Goal: Task Accomplishment & Management: Manage account settings

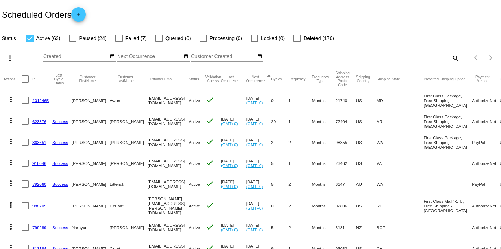
click at [451, 56] on mat-icon "search" at bounding box center [455, 57] width 9 height 11
click at [355, 56] on input "Search" at bounding box center [397, 57] width 125 height 6
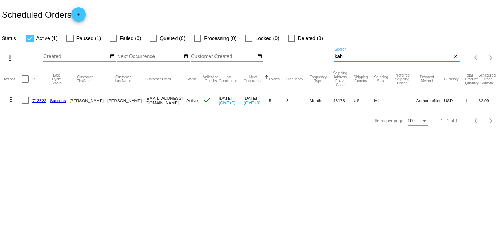
type input "[PERSON_NAME]"
click at [39, 99] on link "713322" at bounding box center [39, 100] width 14 height 5
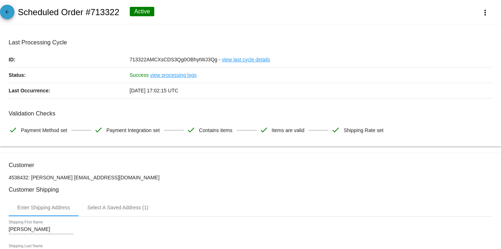
click at [7, 12] on mat-icon "arrow_back" at bounding box center [7, 13] width 9 height 9
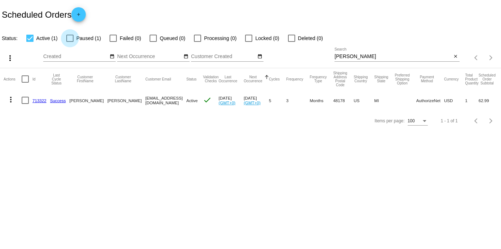
click at [69, 38] on div at bounding box center [69, 38] width 7 height 7
click at [70, 42] on input "Paused (1)" at bounding box center [70, 42] width 0 height 0
checkbox input "true"
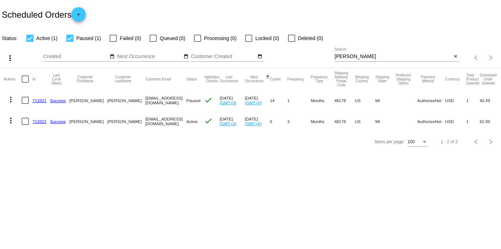
click at [39, 101] on link "713321" at bounding box center [39, 100] width 14 height 5
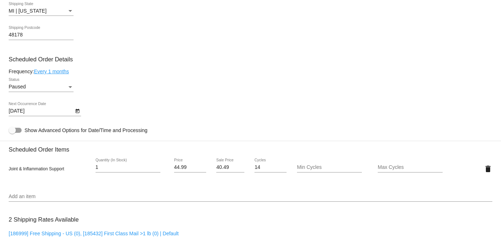
scroll to position [358, 0]
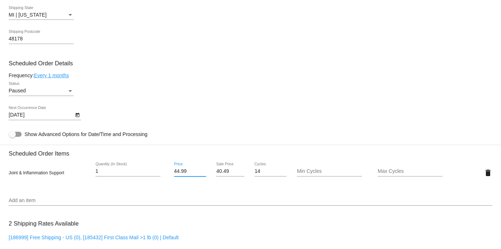
drag, startPoint x: 188, startPoint y: 171, endPoint x: 122, endPoint y: 161, distance: 66.8
click at [122, 161] on div "Joint & Inflammation Support 1 Quantity (In Stock) 44.99 Price 40.49 Sale Price…" at bounding box center [251, 172] width 484 height 31
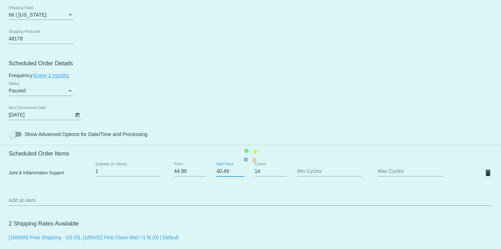
drag, startPoint x: 225, startPoint y: 169, endPoint x: 200, endPoint y: 168, distance: 25.3
click at [200, 168] on mat-card "Customer 4538432: Emma Kabzinski emmakab@ameritech.net Customer Shipping Enter …" at bounding box center [250, 155] width 501 height 721
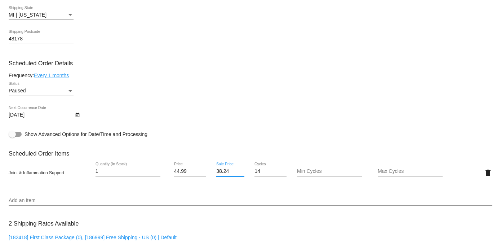
type input "38.24"
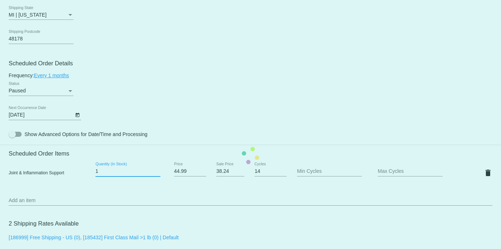
drag, startPoint x: 116, startPoint y: 170, endPoint x: 91, endPoint y: 168, distance: 25.3
click at [91, 168] on mat-card "Customer 4538432: Emma Kabzinski emmakab@ameritech.net Customer Shipping Enter …" at bounding box center [250, 155] width 501 height 721
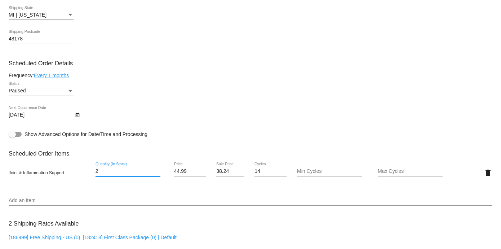
type input "2"
click at [168, 192] on mat-card "Customer 4538432: Emma Kabzinski emmakab@ameritech.net Customer Shipping Enter …" at bounding box center [250, 155] width 501 height 721
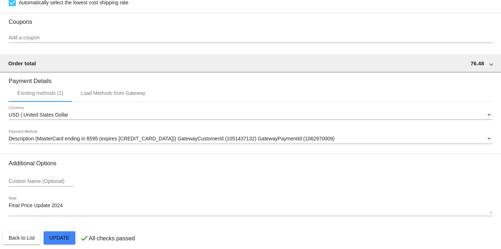
scroll to position [626, 0]
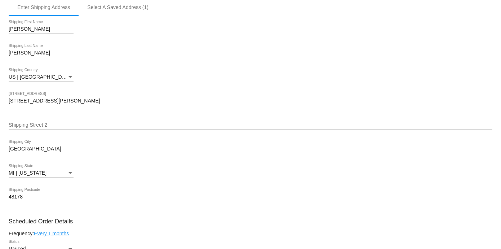
scroll to position [0, 0]
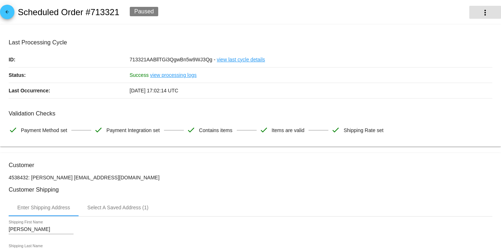
click at [481, 13] on mat-icon "more_vert" at bounding box center [485, 12] width 9 height 9
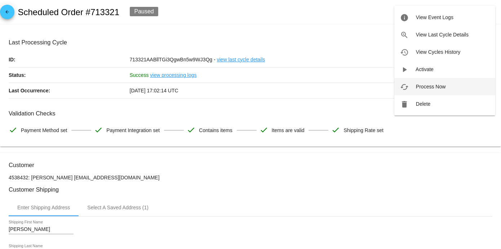
click at [430, 87] on span "Process Now" at bounding box center [431, 87] width 30 height 6
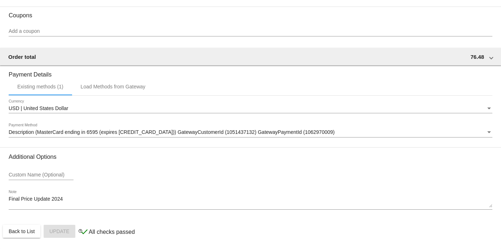
scroll to position [626, 0]
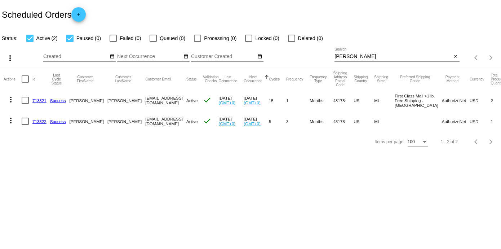
click at [38, 103] on link "713321" at bounding box center [39, 100] width 14 height 5
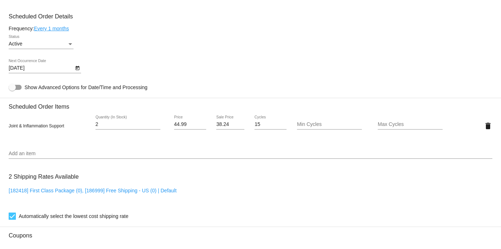
scroll to position [401, 0]
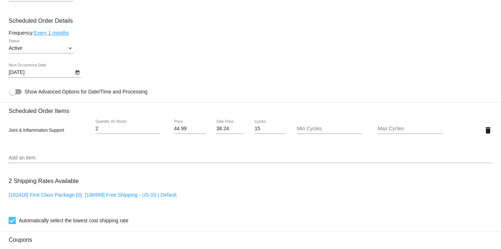
click at [56, 31] on link "Every 1 months" at bounding box center [51, 33] width 35 height 6
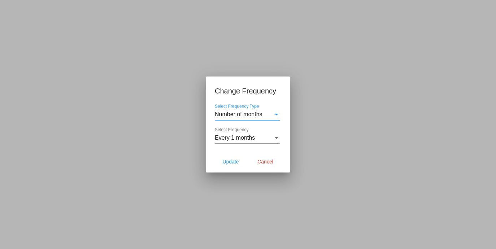
click at [276, 137] on div "Select Frequency" at bounding box center [276, 138] width 6 height 6
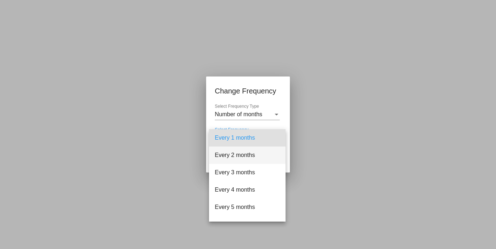
click at [241, 155] on span "Every 2 months" at bounding box center [247, 154] width 65 height 17
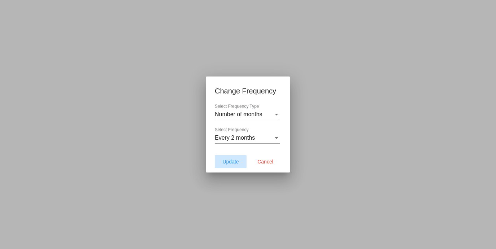
click at [231, 160] on span "Update" at bounding box center [230, 162] width 16 height 6
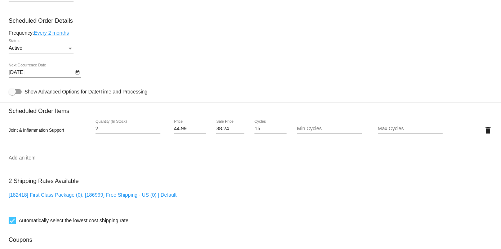
type input "11/18/2025"
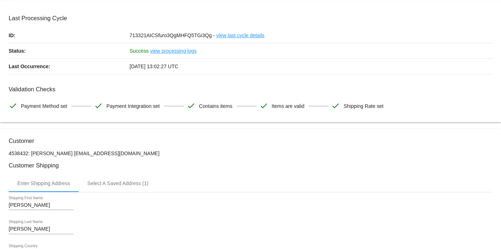
scroll to position [0, 0]
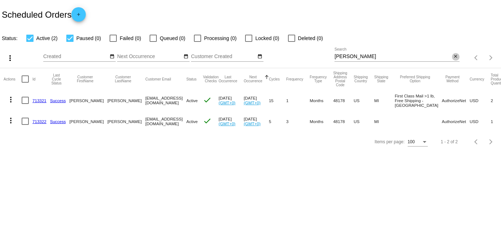
click at [458, 57] on mat-icon "close" at bounding box center [455, 57] width 5 height 6
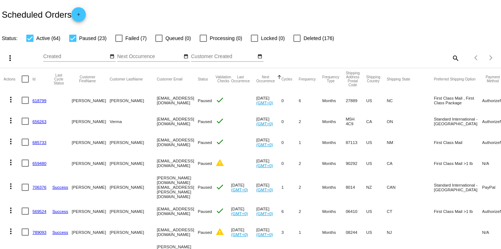
click at [73, 35] on div at bounding box center [72, 38] width 7 height 7
click at [73, 42] on input "Paused (23)" at bounding box center [73, 42] width 0 height 0
checkbox input "false"
